Goal: Check status: Check status

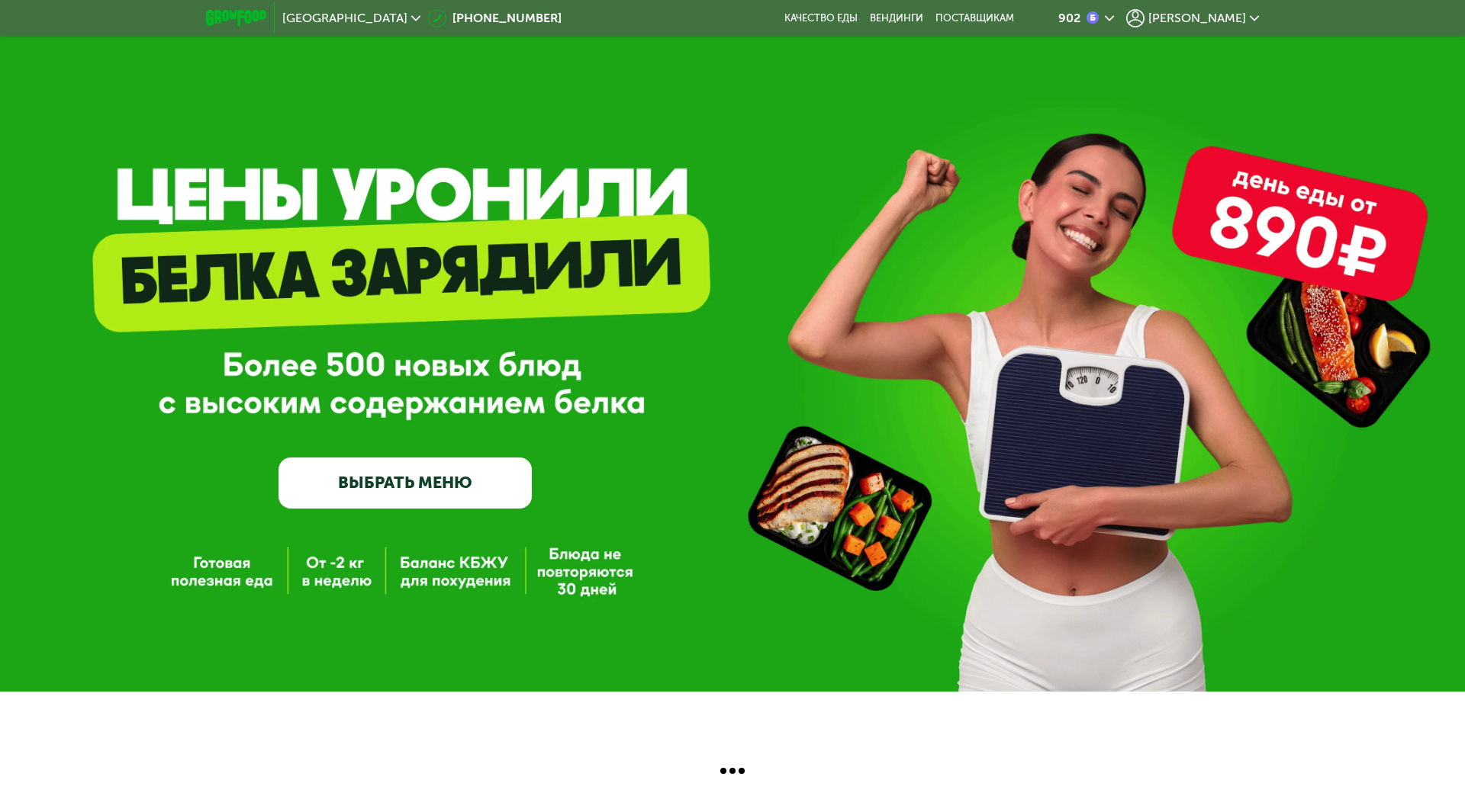
click at [1204, 22] on span "[PERSON_NAME]" at bounding box center [1197, 19] width 98 height 12
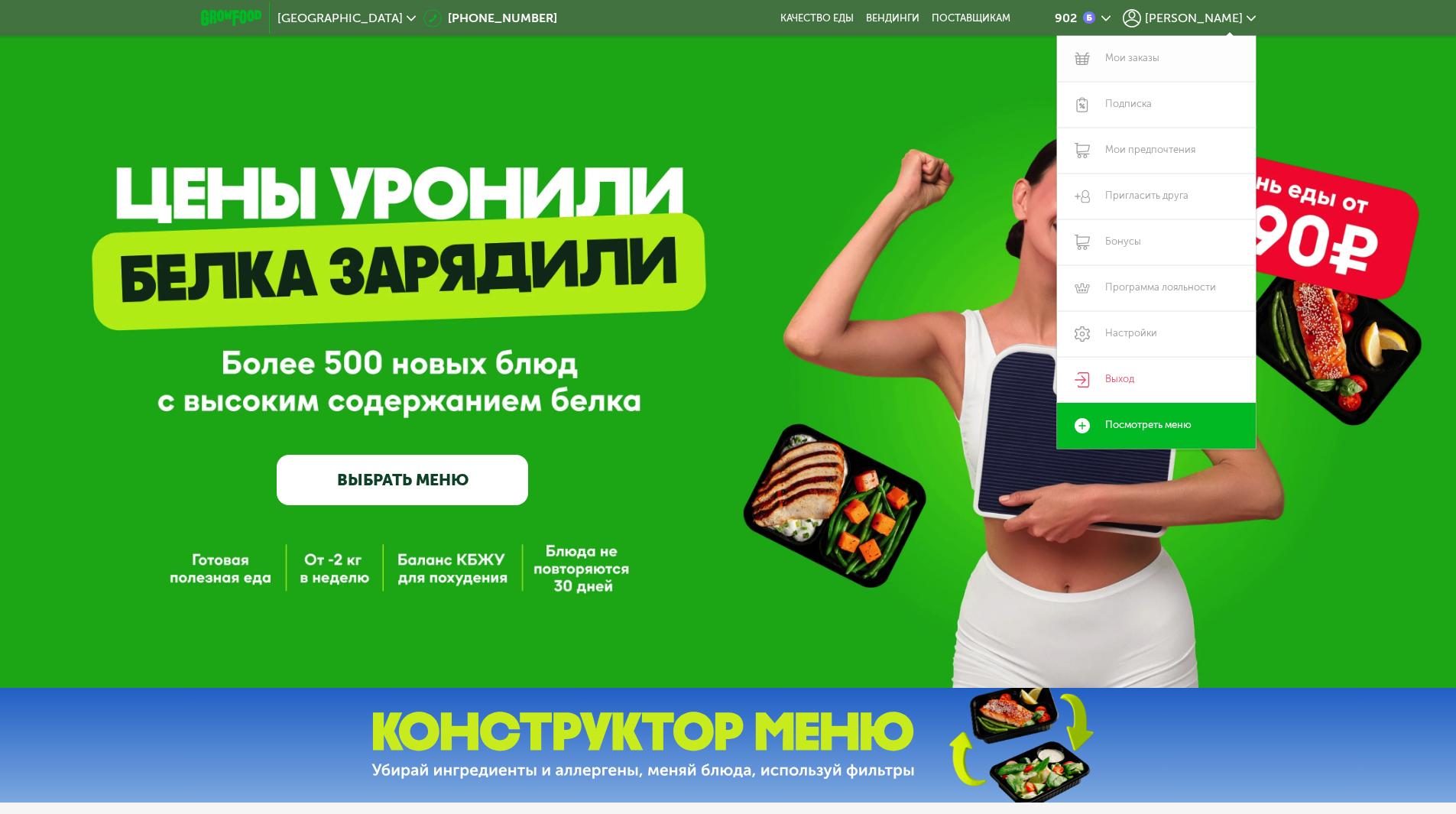
click at [1121, 67] on link "Мои заказы" at bounding box center [1157, 58] width 199 height 46
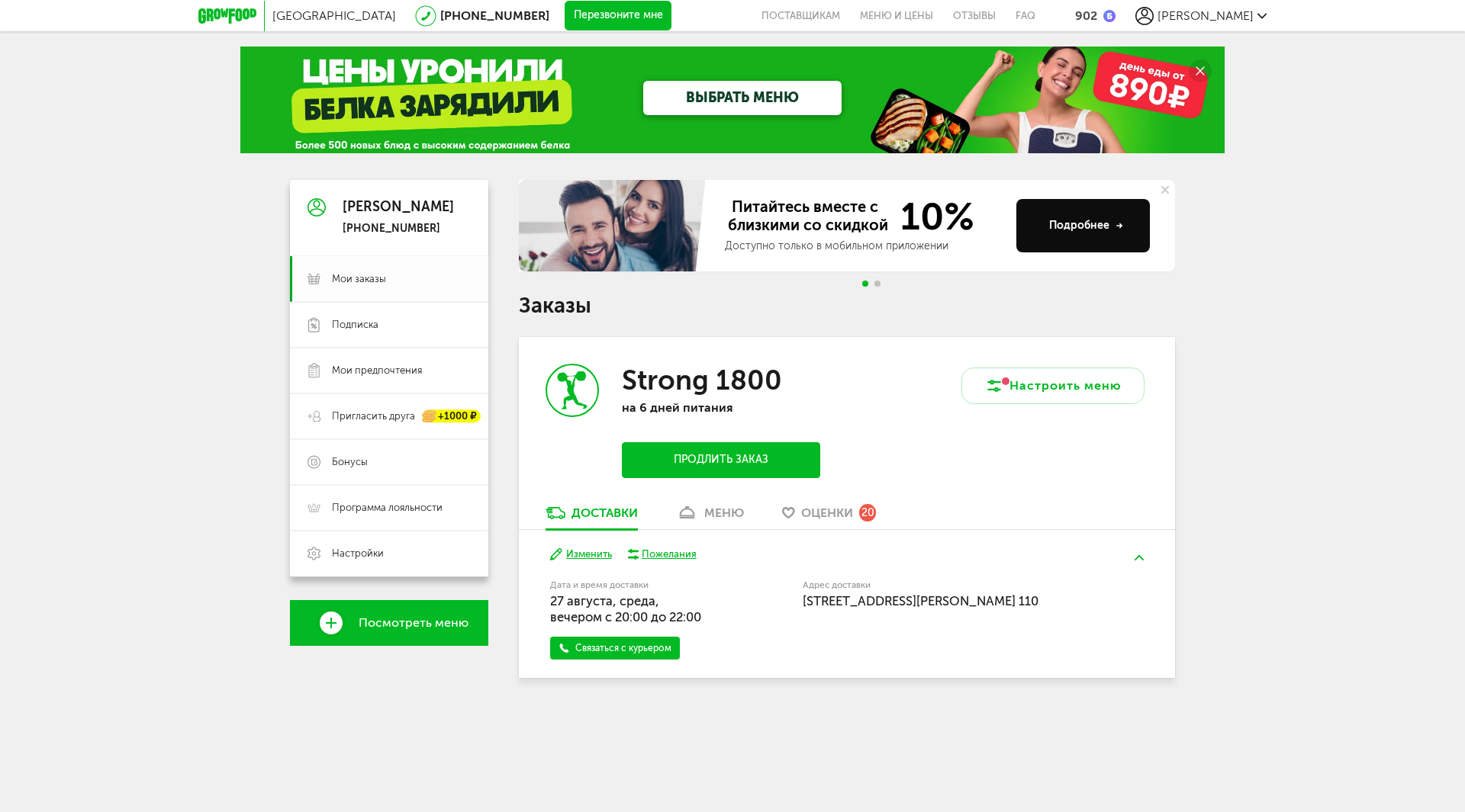
click at [367, 281] on span "Мои заказы" at bounding box center [359, 279] width 54 height 14
click at [705, 508] on div "меню" at bounding box center [724, 513] width 40 height 15
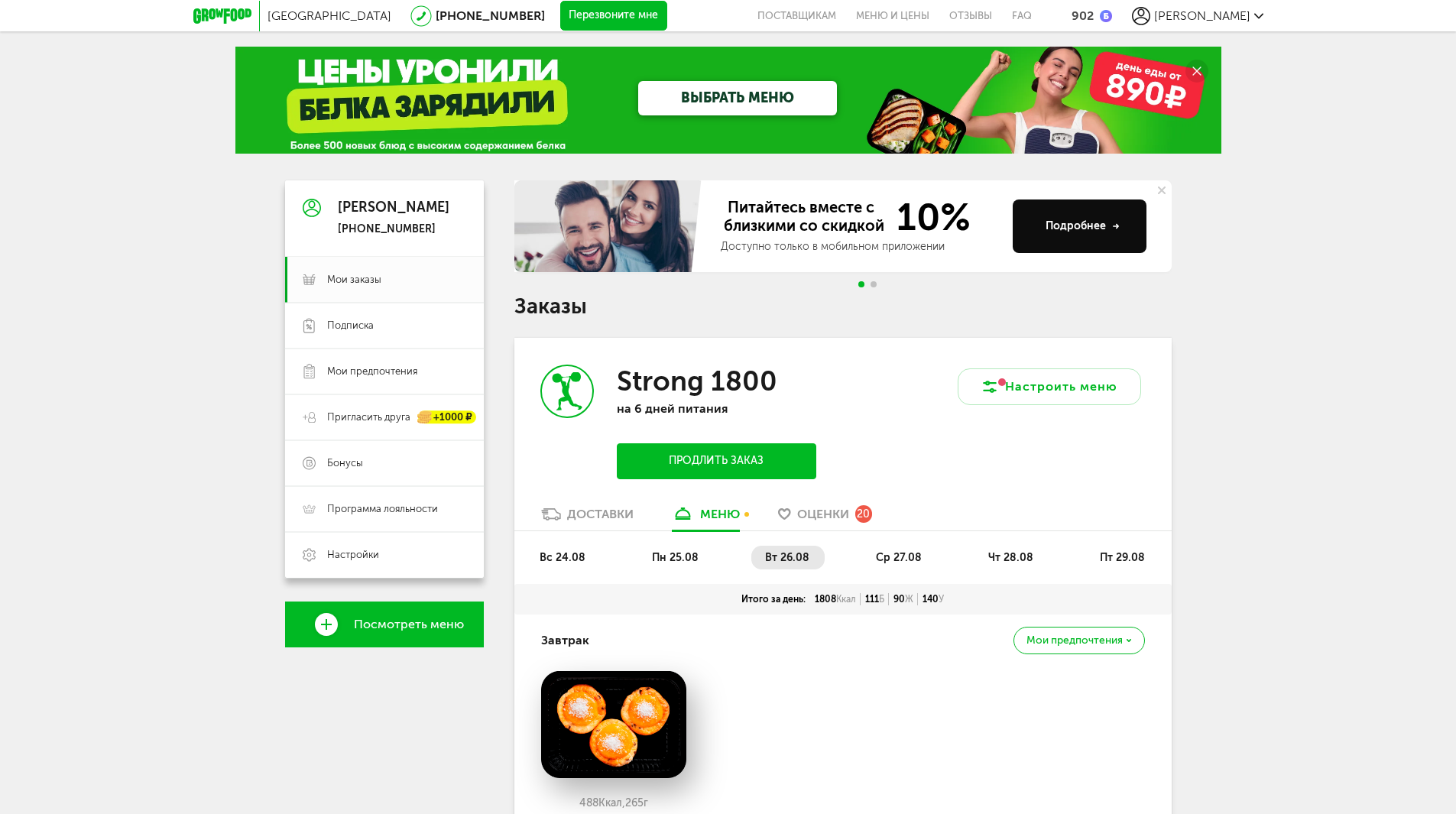
scroll to position [306, 0]
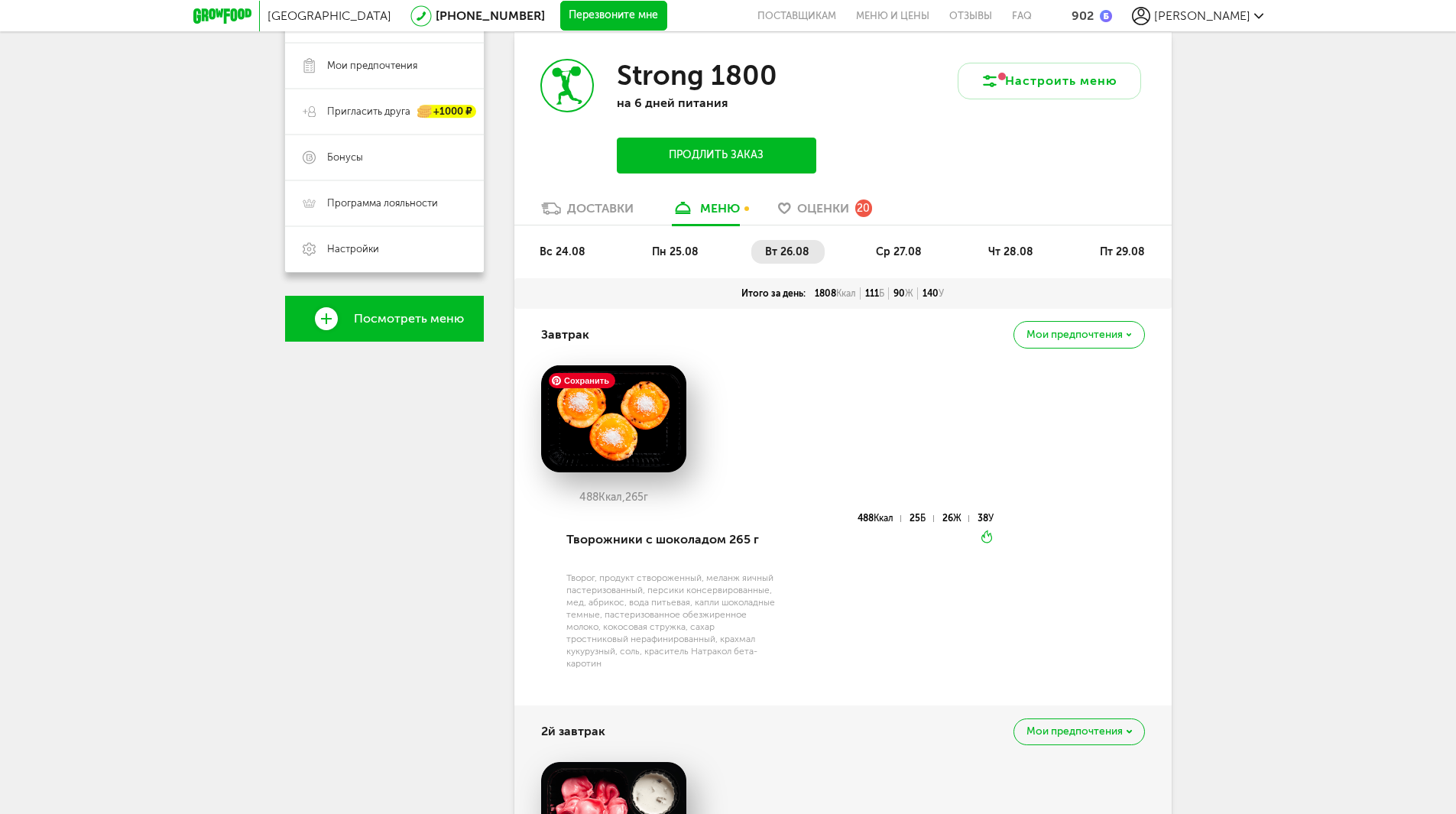
click at [660, 386] on img at bounding box center [613, 419] width 145 height 107
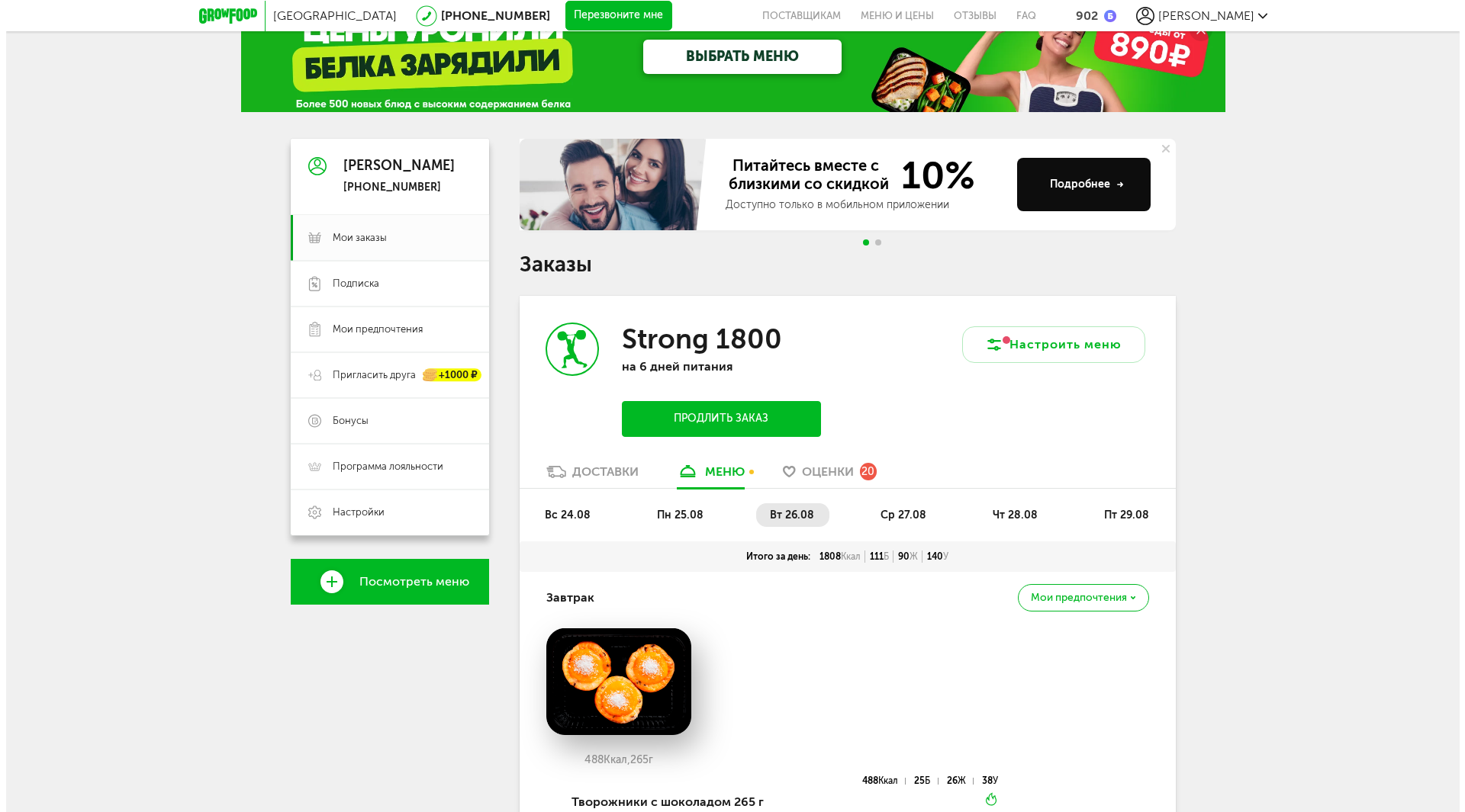
scroll to position [0, 0]
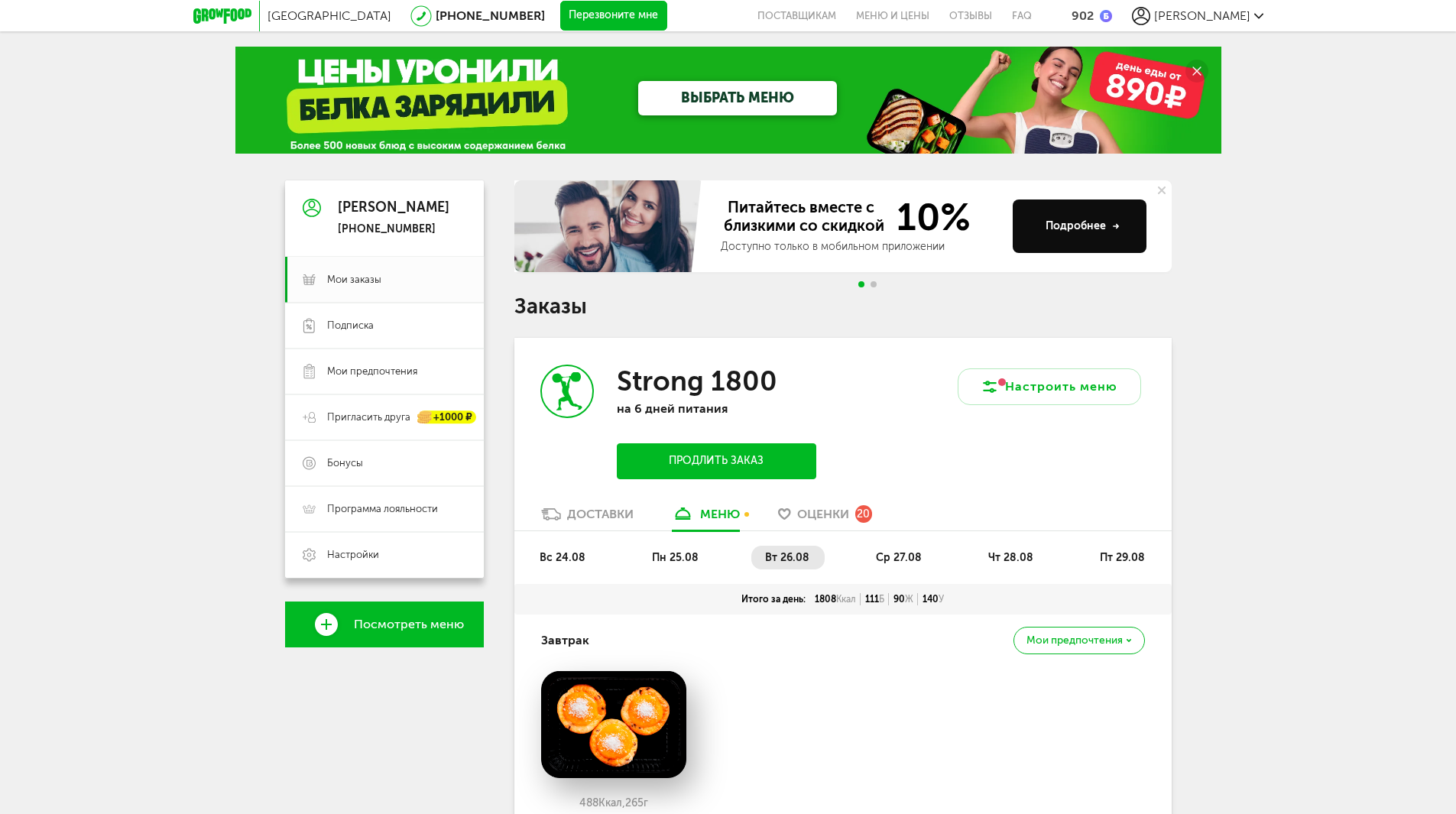
click at [620, 508] on div "Доставки" at bounding box center [601, 514] width 67 height 15
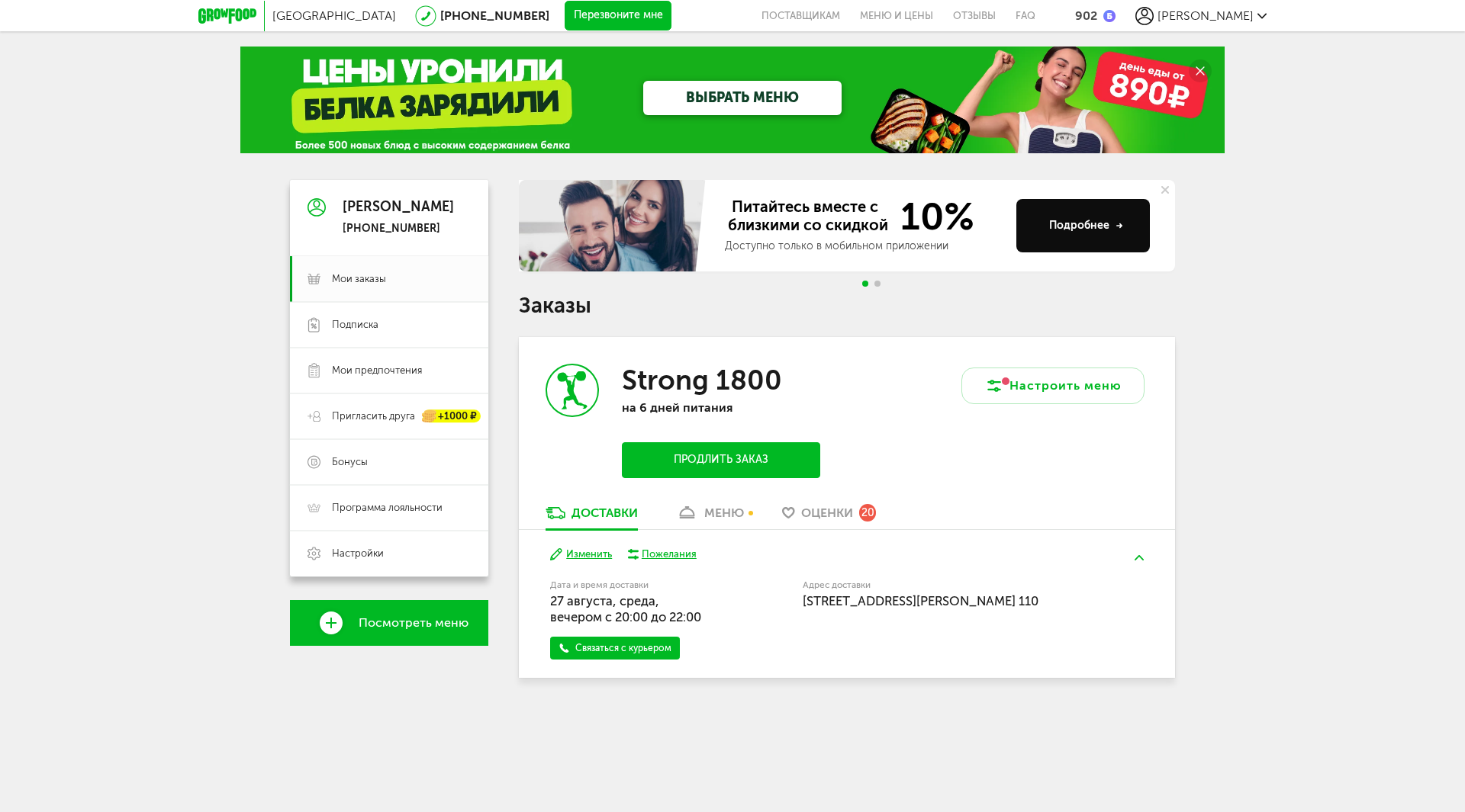
click at [719, 508] on div "меню" at bounding box center [724, 513] width 40 height 15
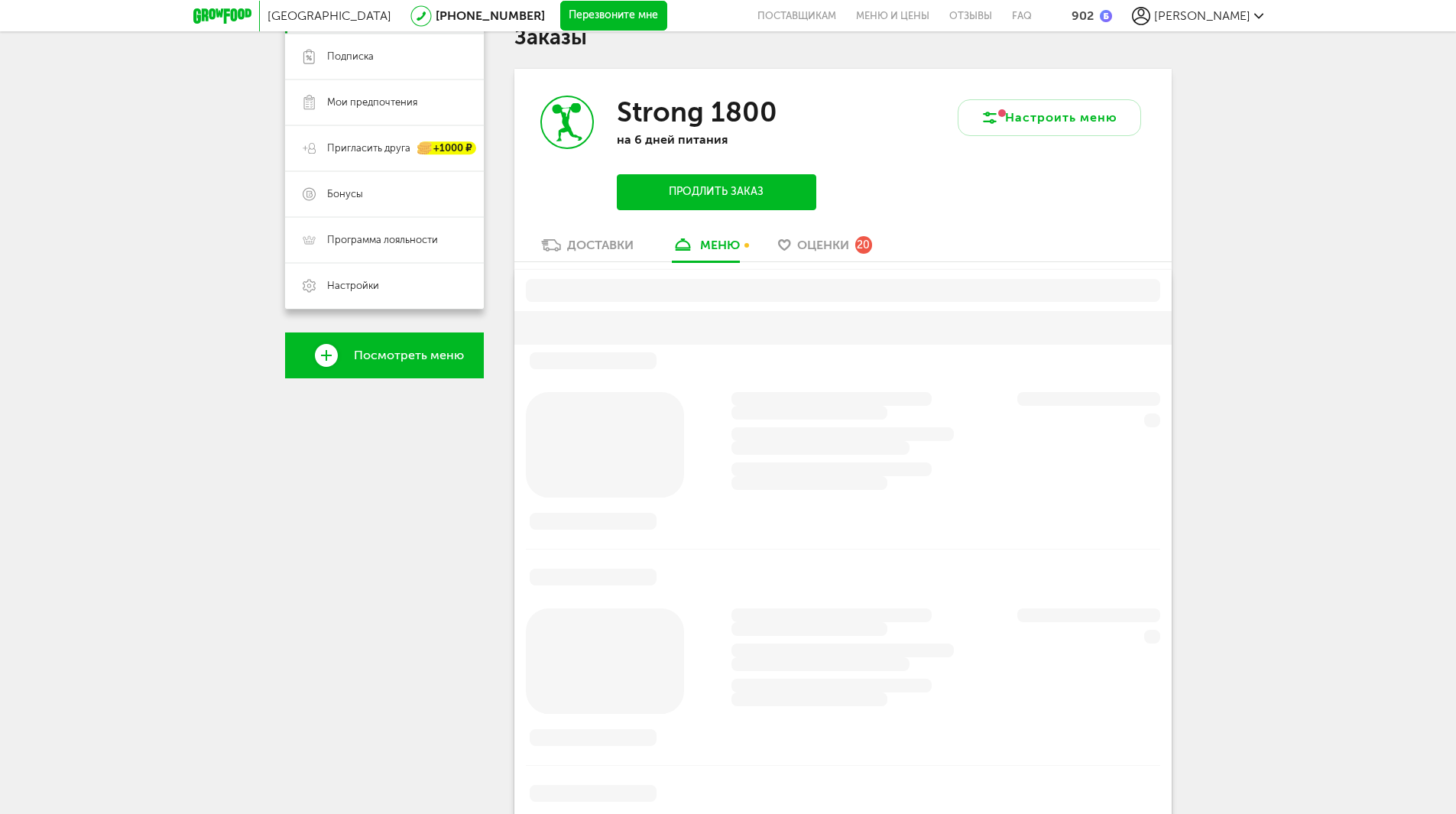
scroll to position [299, 0]
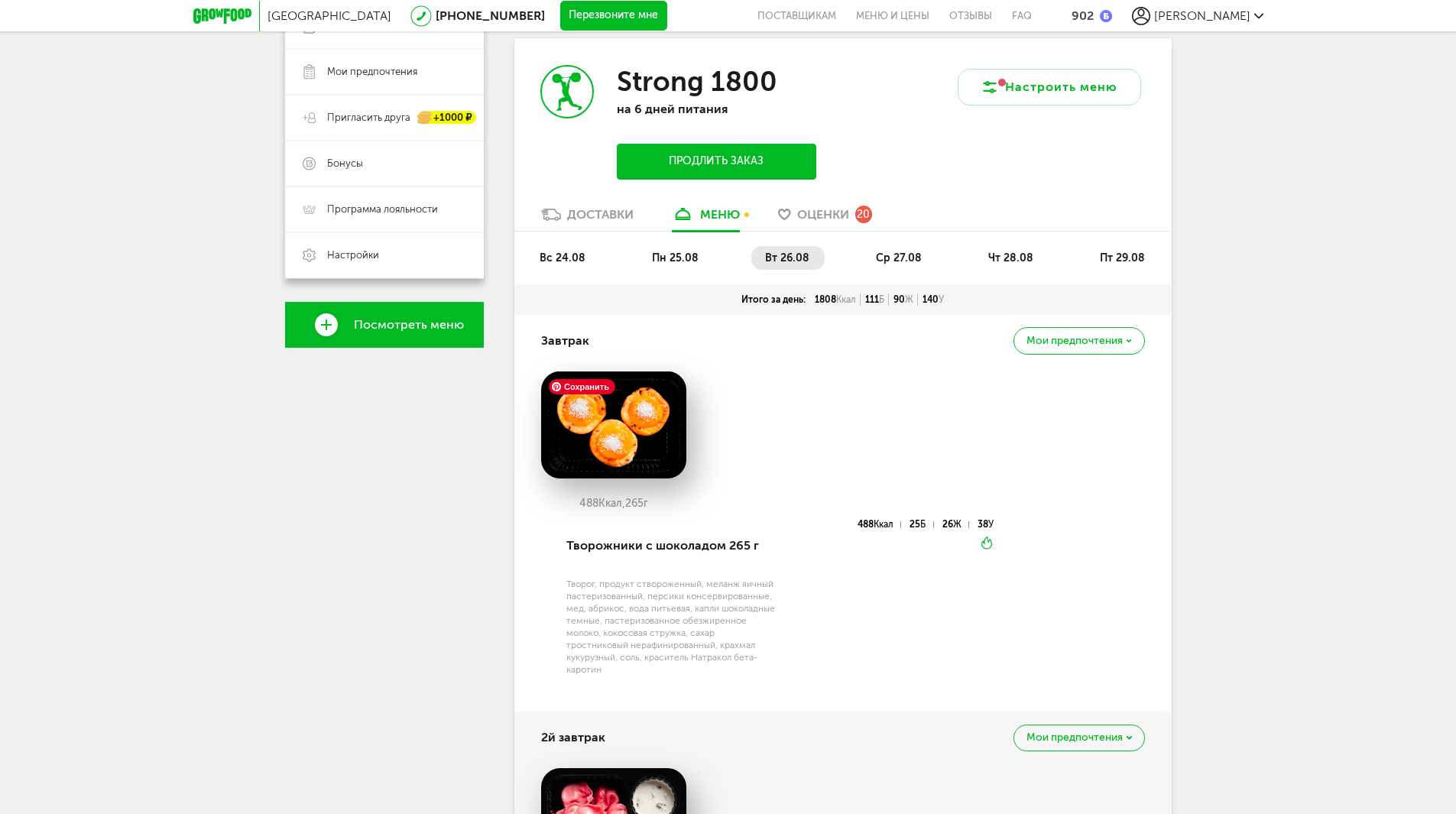
click at [611, 449] on img at bounding box center [613, 425] width 145 height 107
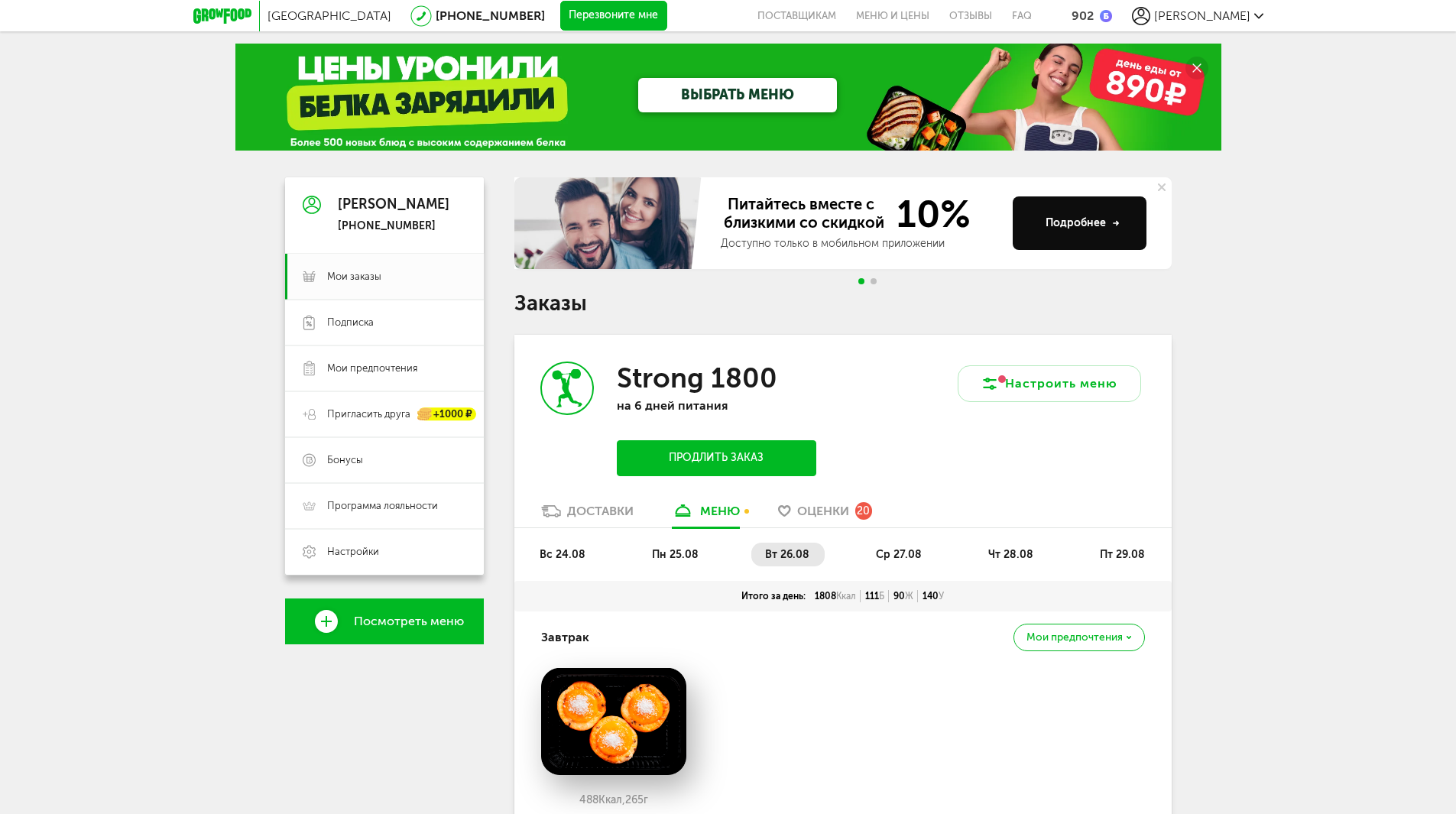
scroll to position [0, 0]
